Goal: Task Accomplishment & Management: Use online tool/utility

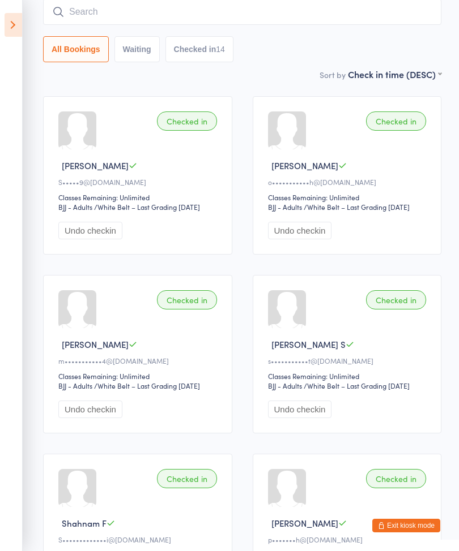
click at [97, 3] on input "search" at bounding box center [242, 12] width 398 height 26
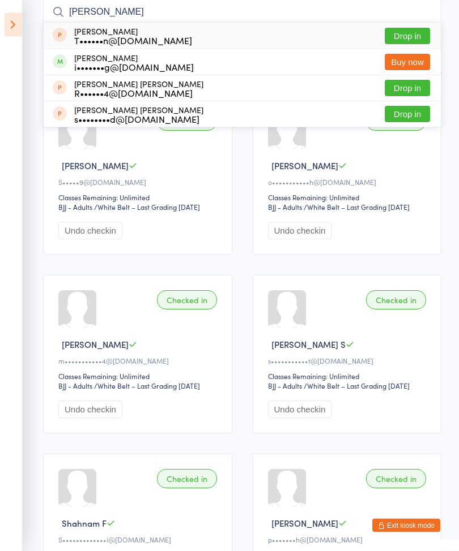
type input "[PERSON_NAME]"
click at [406, 38] on button "Drop in" at bounding box center [406, 36] width 45 height 16
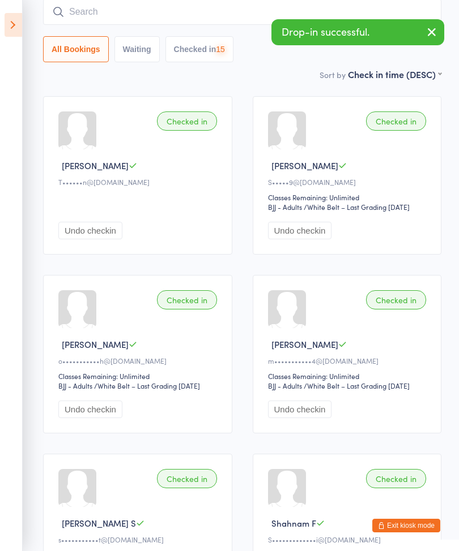
click at [121, 8] on input "search" at bounding box center [242, 12] width 398 height 26
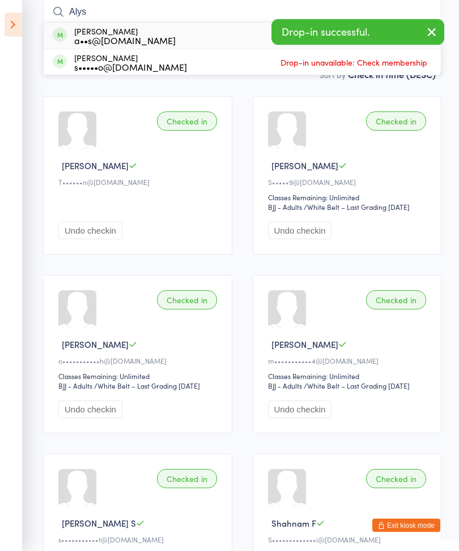
type input "Alys"
click at [166, 30] on div "[PERSON_NAME] a••s@[DOMAIN_NAME]" at bounding box center [124, 36] width 101 height 18
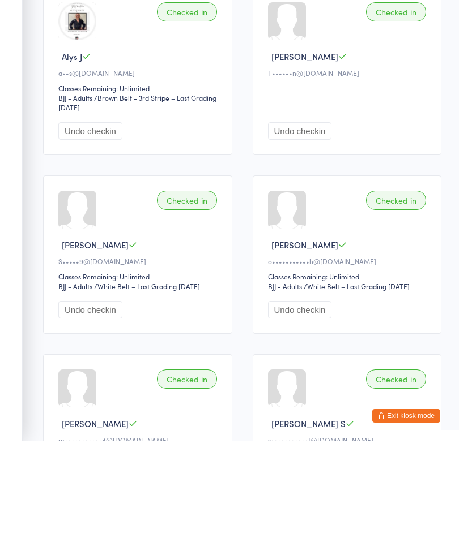
click at [320, 232] on button "Undo checkin" at bounding box center [300, 241] width 64 height 18
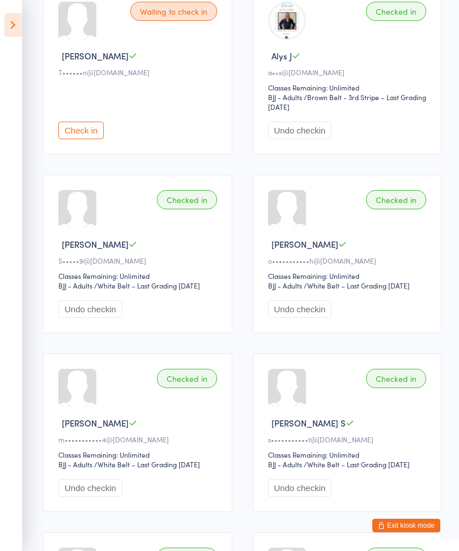
click at [306, 122] on div "Checked in Alys J a••s@[DOMAIN_NAME] Classes Remaining: Unlimited BJJ - Adults …" at bounding box center [346, 70] width 189 height 168
click at [313, 128] on button "Undo checkin" at bounding box center [300, 131] width 64 height 18
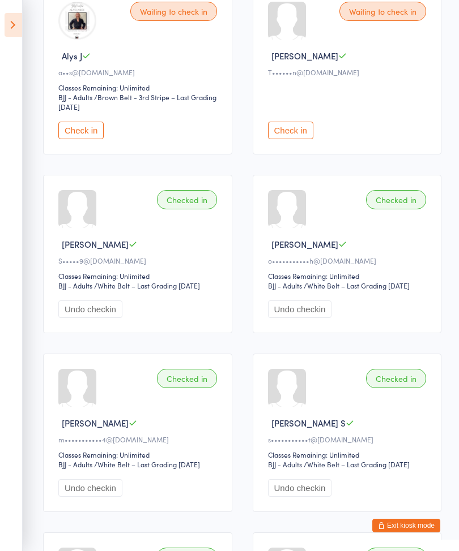
click at [105, 312] on button "Undo checkin" at bounding box center [90, 310] width 64 height 18
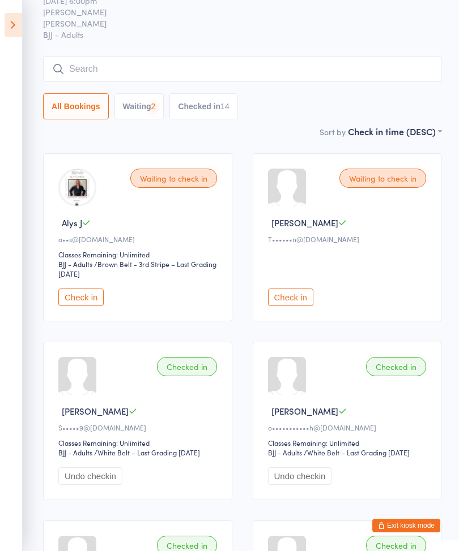
scroll to position [0, 0]
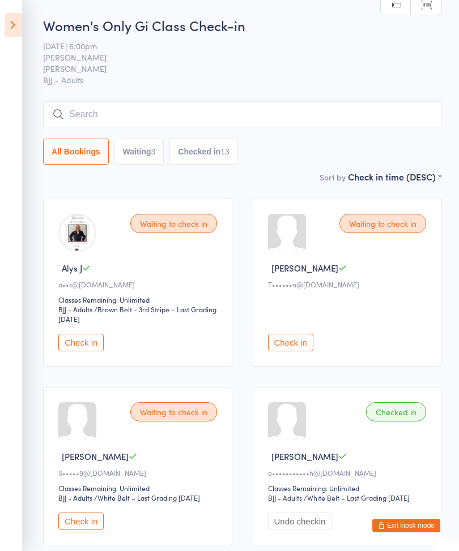
click at [16, 27] on icon at bounding box center [14, 25] width 18 height 24
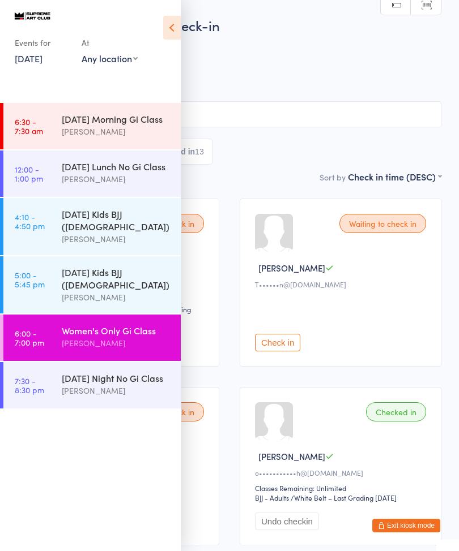
click at [172, 28] on icon at bounding box center [172, 28] width 18 height 24
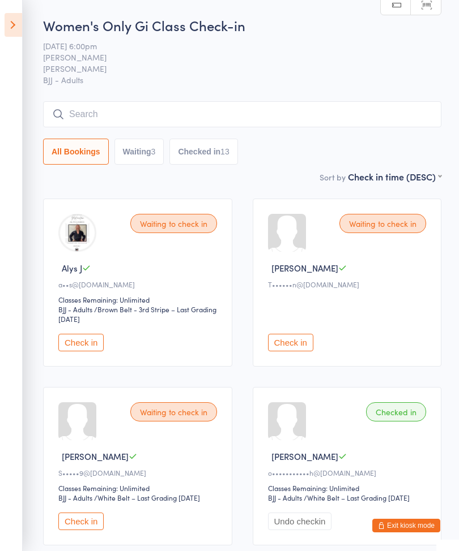
click at [414, 522] on button "Exit kiosk mode" at bounding box center [406, 526] width 68 height 14
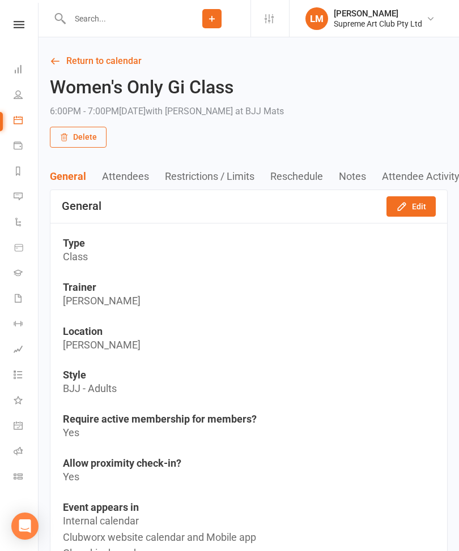
click at [102, 56] on link "Return to calendar" at bounding box center [248, 61] width 397 height 16
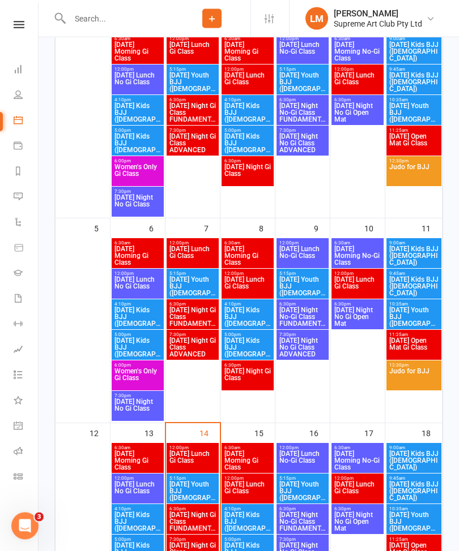
scroll to position [234, 0]
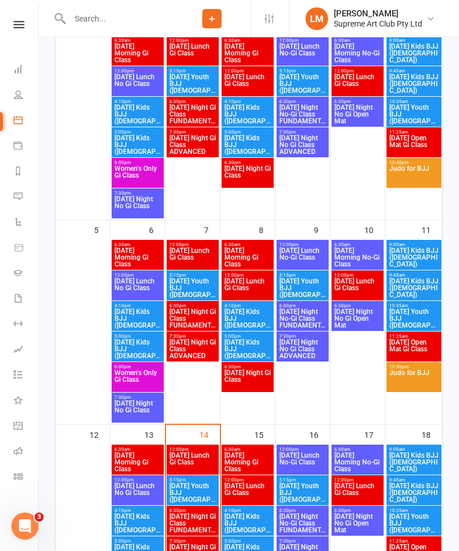
click at [207, 451] on span "12:00pm - 1:00pm" at bounding box center [193, 449] width 48 height 5
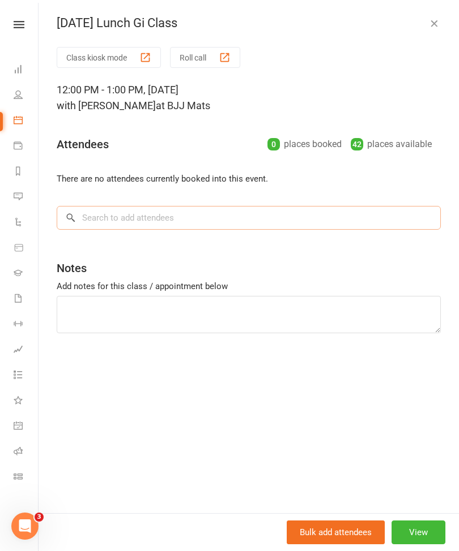
click at [189, 217] on input "search" at bounding box center [249, 218] width 384 height 24
click at [142, 57] on div "button" at bounding box center [145, 58] width 12 height 12
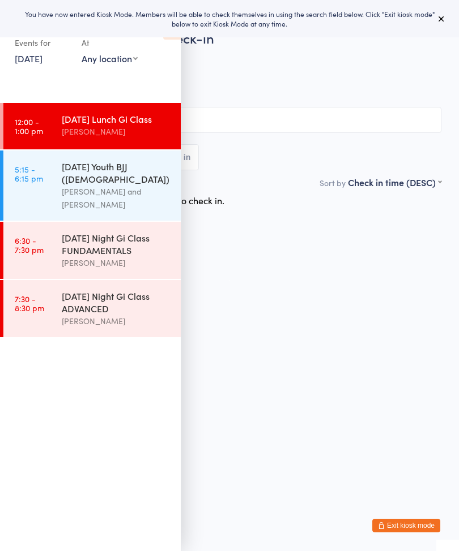
click at [428, 14] on div "You have now entered Kiosk Mode. Members will be able to check themselves in us…" at bounding box center [229, 18] width 422 height 19
click at [436, 18] on icon at bounding box center [440, 18] width 9 height 9
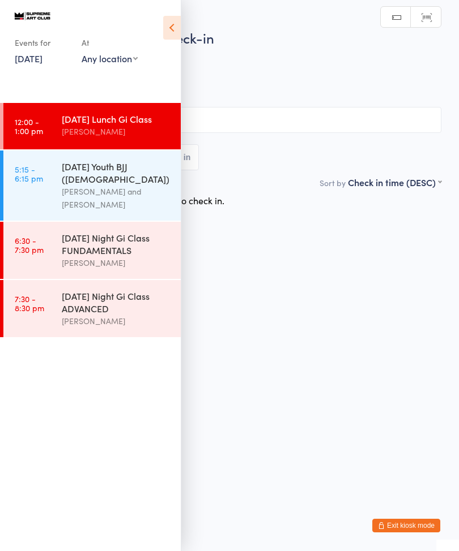
click at [173, 22] on icon at bounding box center [172, 28] width 18 height 24
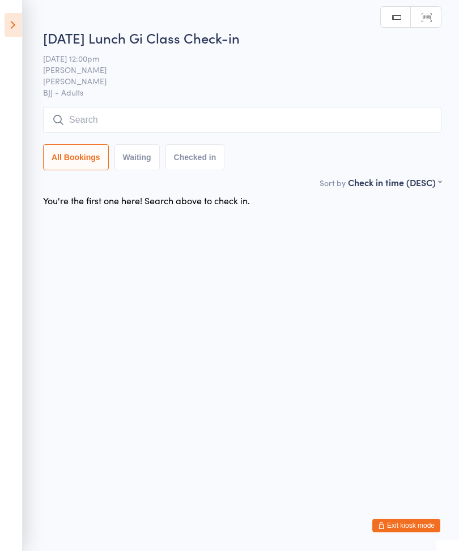
click at [176, 115] on input "search" at bounding box center [242, 120] width 398 height 26
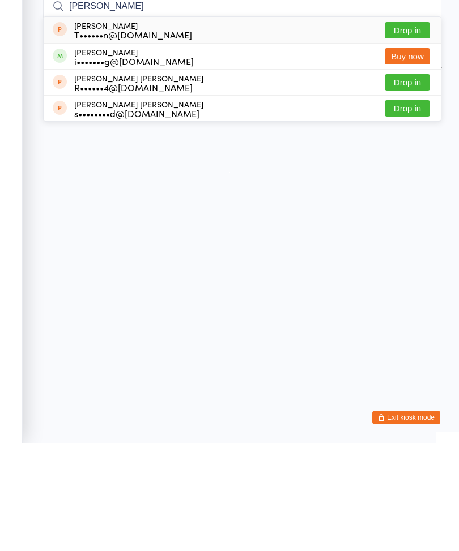
type input "Rosie"
click at [409, 130] on button "Drop in" at bounding box center [406, 138] width 45 height 16
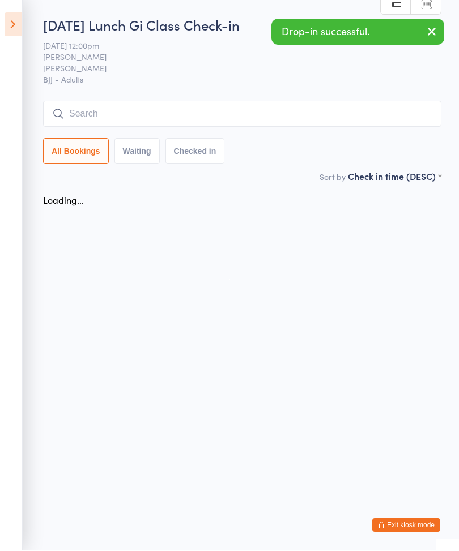
click at [115, 109] on input "search" at bounding box center [242, 114] width 398 height 26
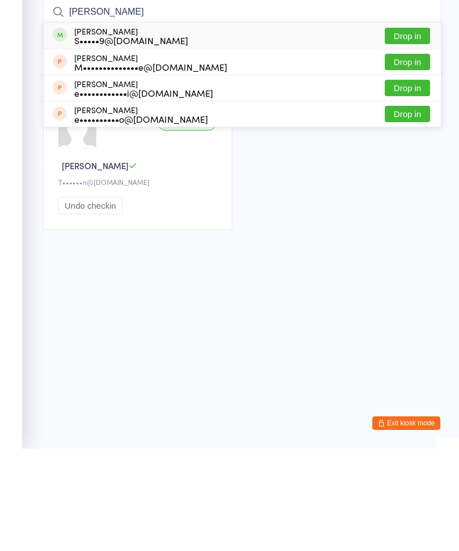
type input "Emily"
click at [411, 130] on button "Drop in" at bounding box center [406, 138] width 45 height 16
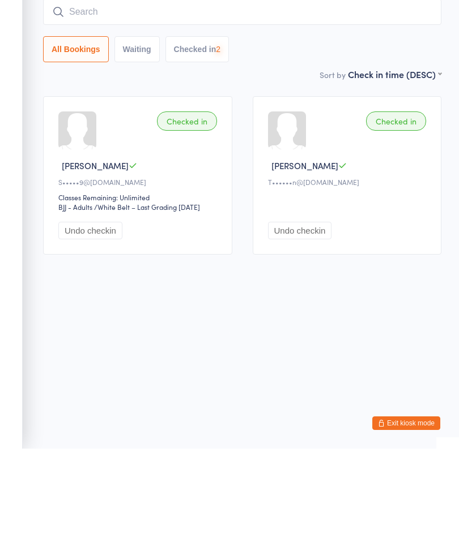
click at [125, 101] on input "search" at bounding box center [242, 114] width 398 height 26
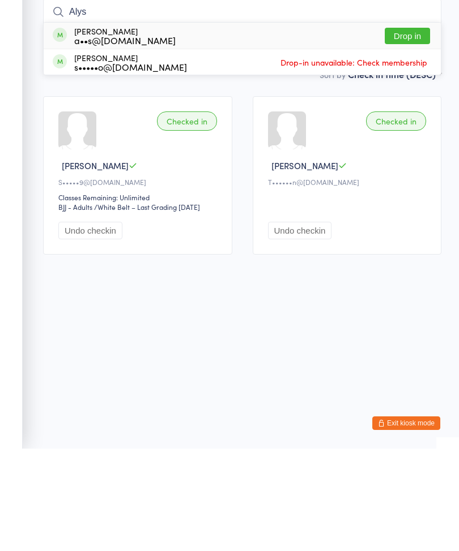
type input "Alys"
click at [417, 130] on button "Drop in" at bounding box center [406, 138] width 45 height 16
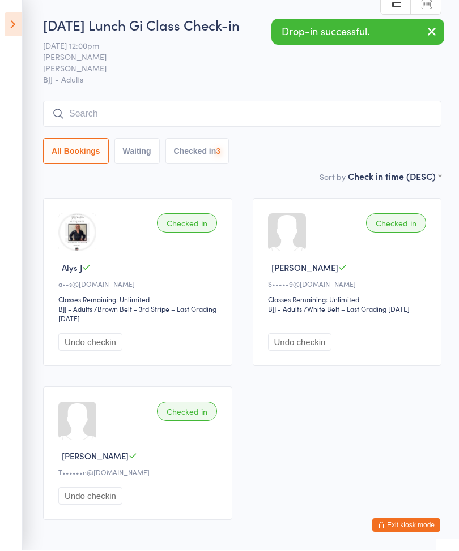
scroll to position [1, 0]
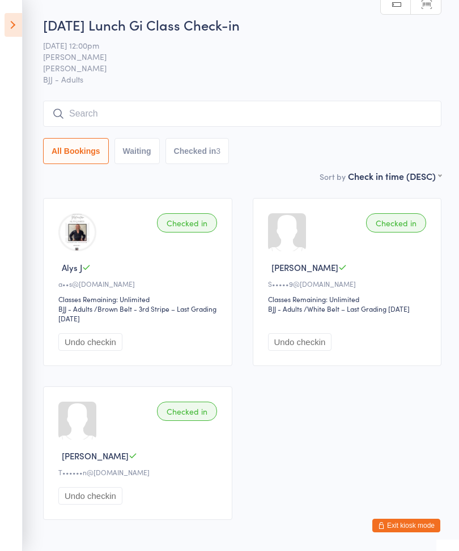
click at [111, 114] on input "search" at bounding box center [242, 114] width 398 height 26
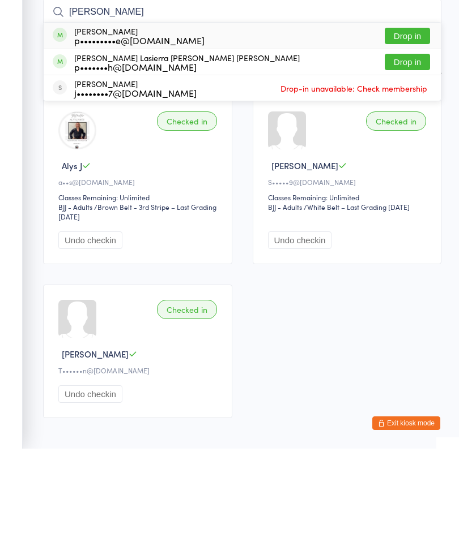
type input "Pablo"
click at [413, 156] on button "Drop in" at bounding box center [406, 164] width 45 height 16
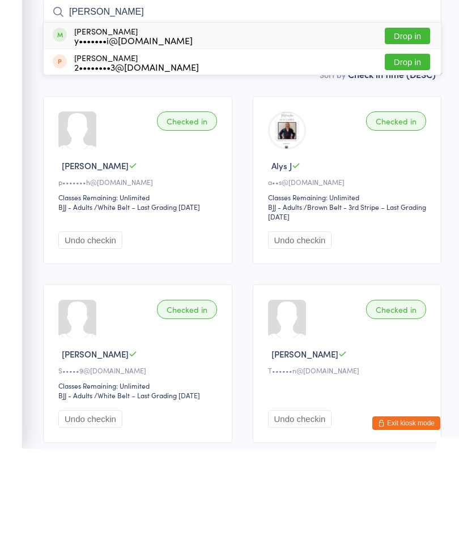
type input "Ying"
click at [413, 130] on button "Drop in" at bounding box center [406, 138] width 45 height 16
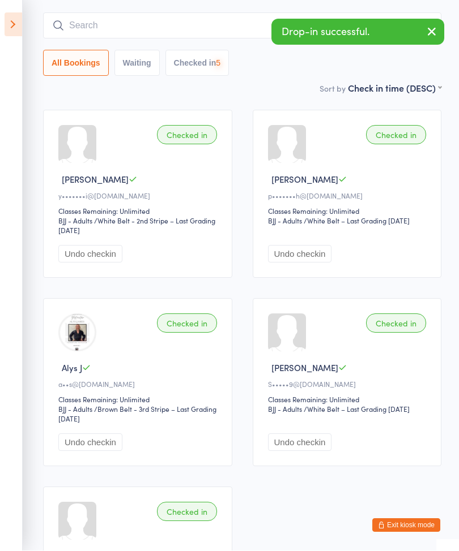
scroll to position [89, 0]
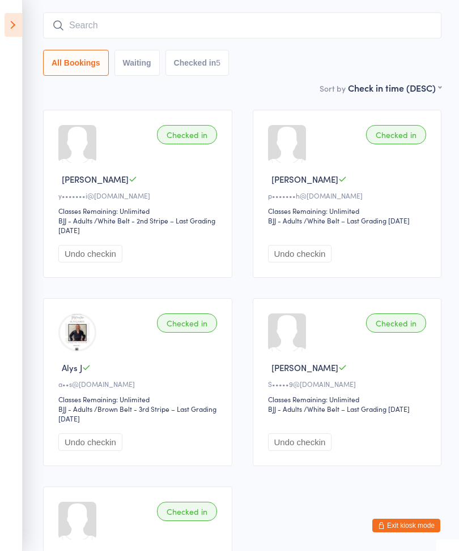
click at [174, 18] on input "search" at bounding box center [242, 25] width 398 height 26
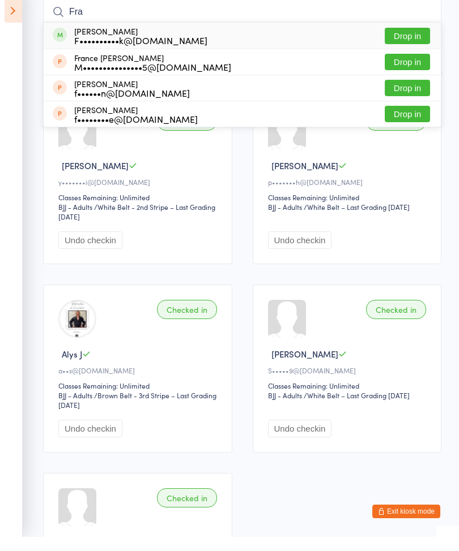
type input "Fra"
click at [414, 42] on button "Drop in" at bounding box center [406, 50] width 45 height 16
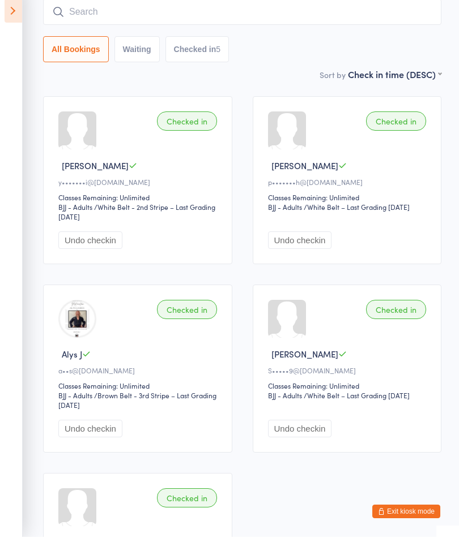
scroll to position [102, 0]
